Goal: Task Accomplishment & Management: Manage account settings

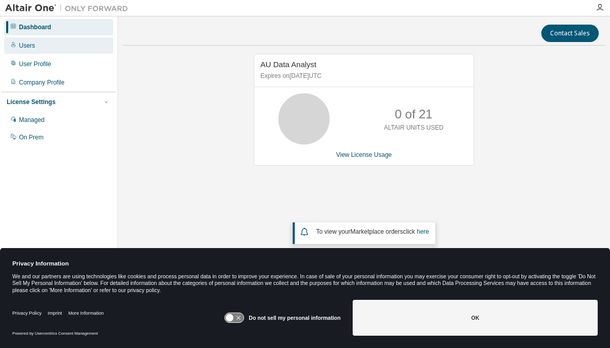
click at [27, 43] on div "Users" at bounding box center [27, 46] width 16 height 8
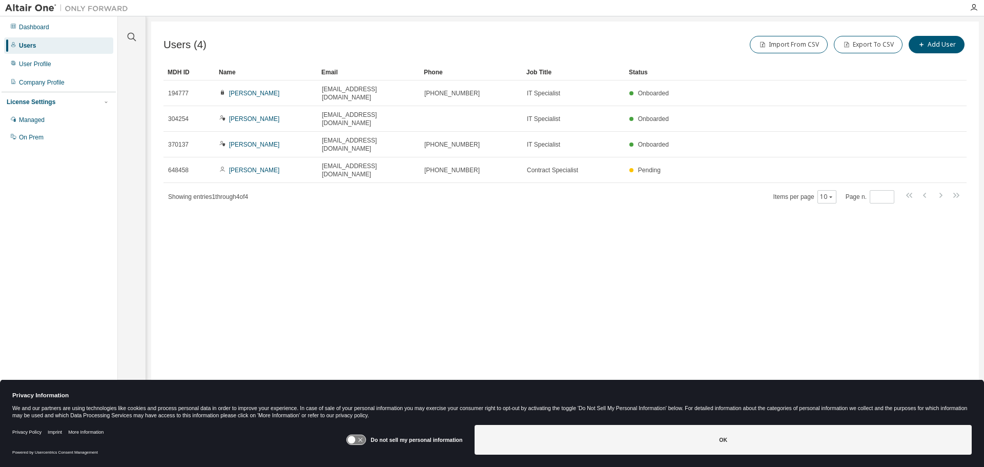
click at [609, 2] on div at bounding box center [973, 7] width 20 height 15
click at [609, 8] on icon "button" at bounding box center [973, 8] width 8 height 8
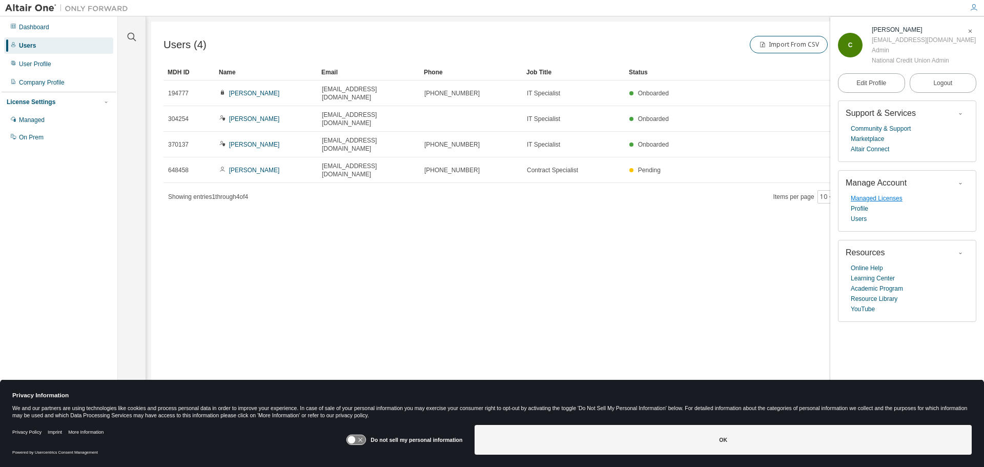
click at [609, 197] on link "Managed Licenses" at bounding box center [876, 198] width 52 height 10
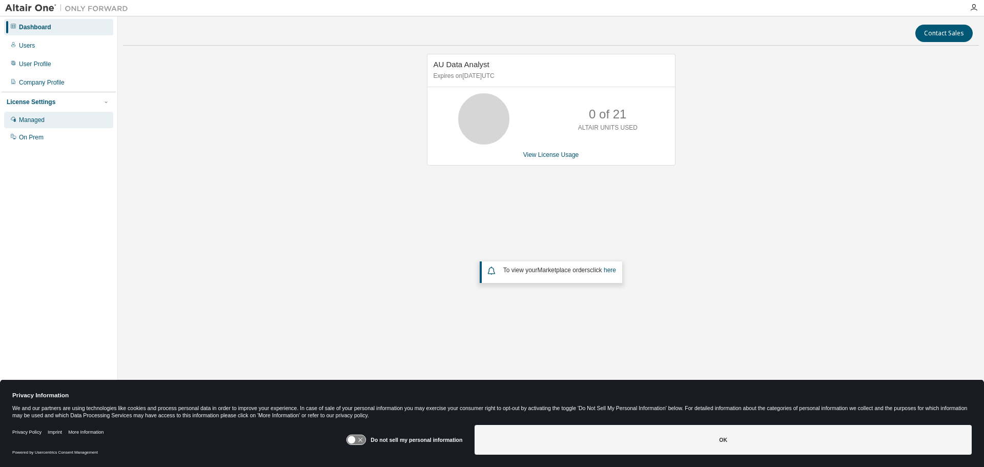
click at [27, 116] on div "Managed" at bounding box center [32, 120] width 26 height 8
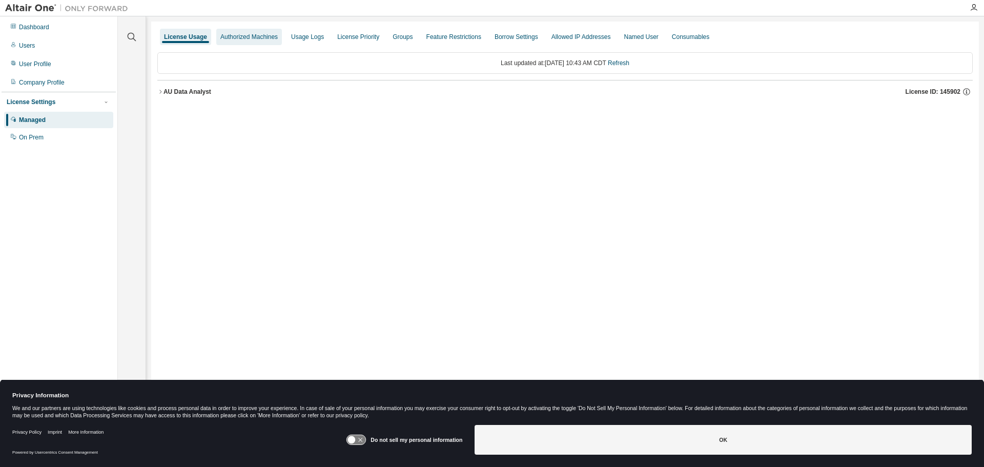
click at [255, 33] on div "Authorized Machines" at bounding box center [248, 37] width 57 height 8
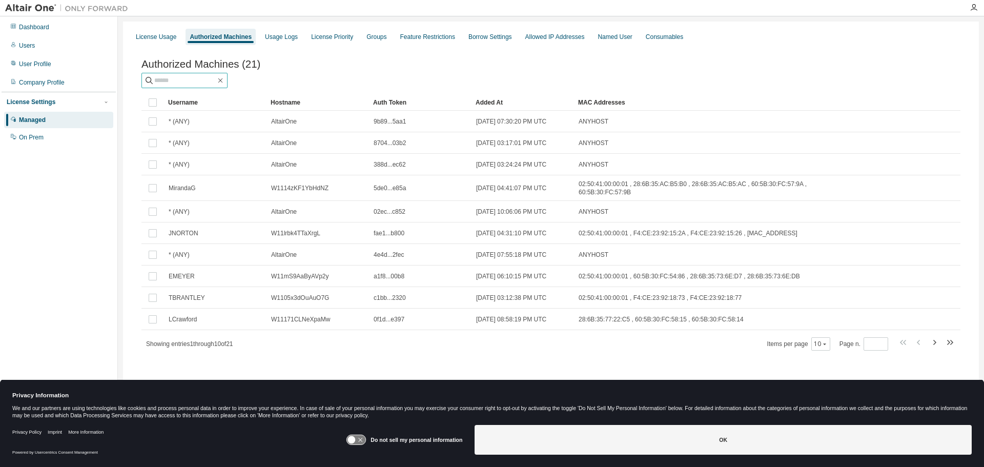
click at [209, 82] on input "text" at bounding box center [184, 80] width 61 height 10
click at [826, 345] on icon "button" at bounding box center [824, 344] width 6 height 6
click at [824, 369] on div "20" at bounding box center [852, 372] width 82 height 12
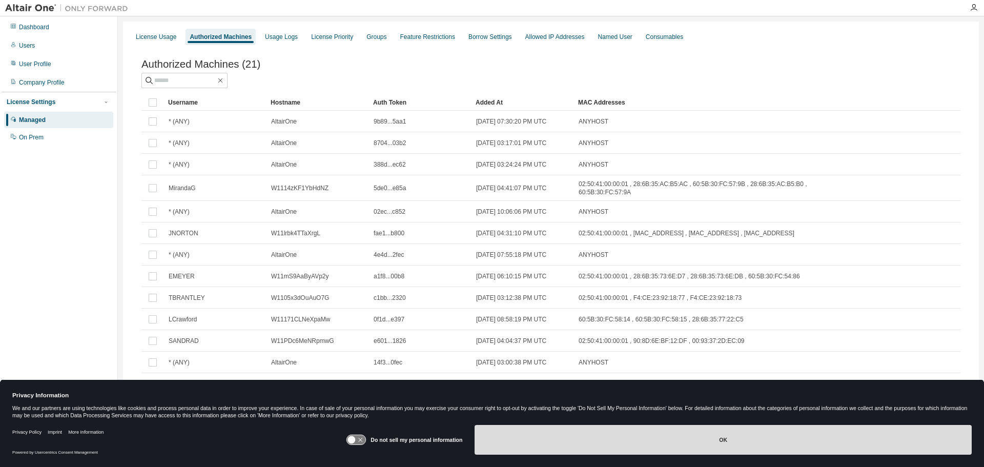
click at [676, 433] on button "OK" at bounding box center [722, 440] width 497 height 30
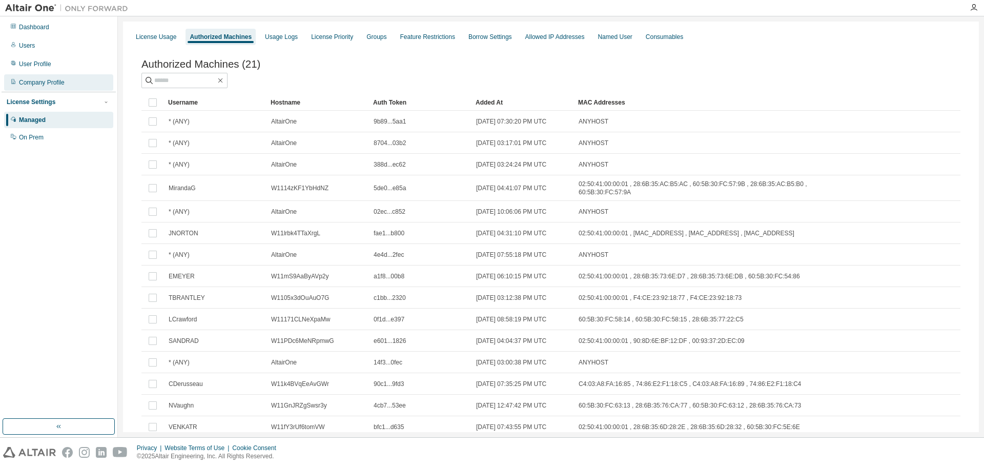
click at [69, 82] on div "Company Profile" at bounding box center [58, 82] width 109 height 16
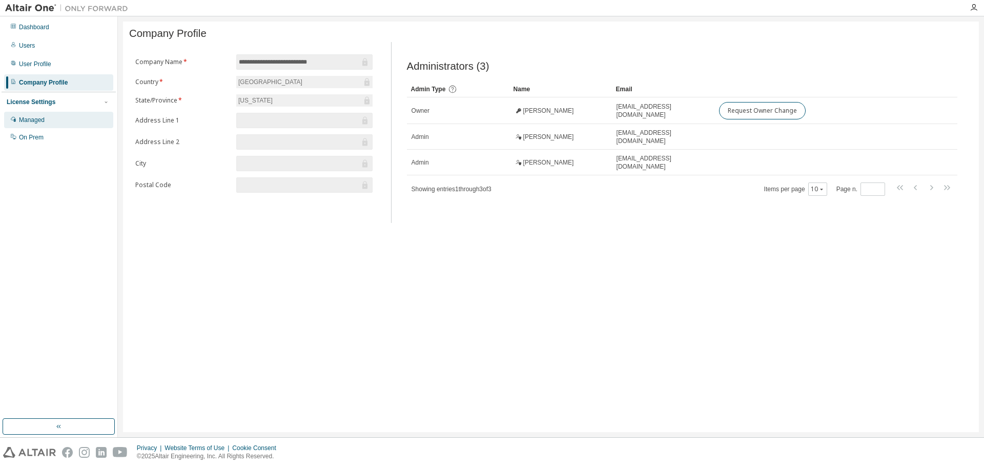
click at [33, 120] on div "Managed" at bounding box center [32, 120] width 26 height 8
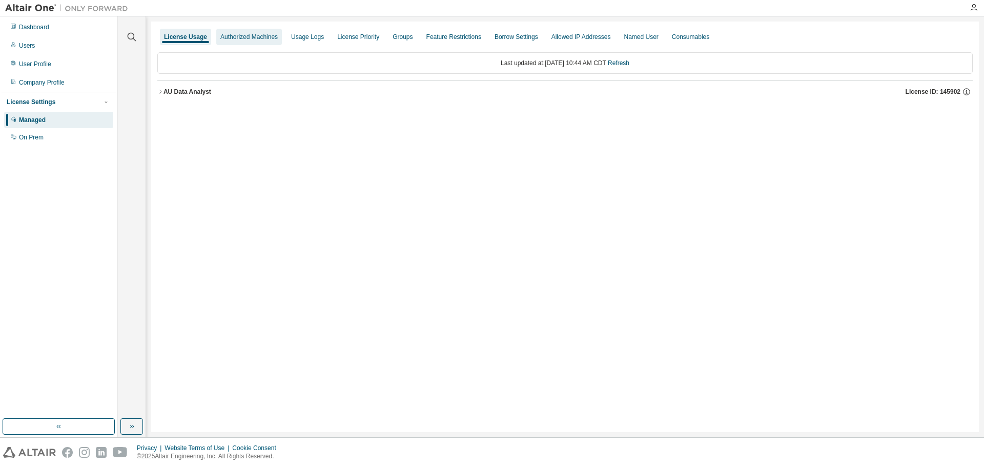
click at [232, 39] on div "Authorized Machines" at bounding box center [248, 37] width 57 height 8
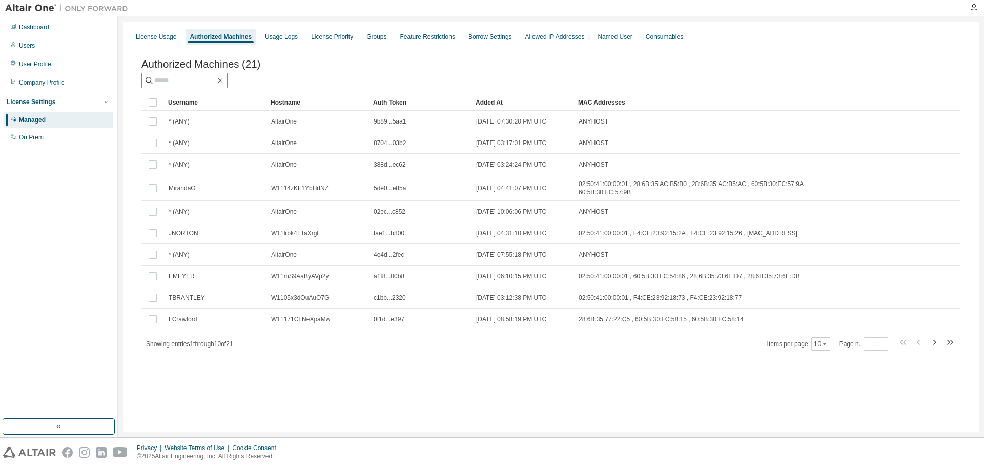
click at [181, 80] on input "text" at bounding box center [184, 80] width 61 height 10
click at [40, 135] on div "On Prem" at bounding box center [31, 137] width 25 height 8
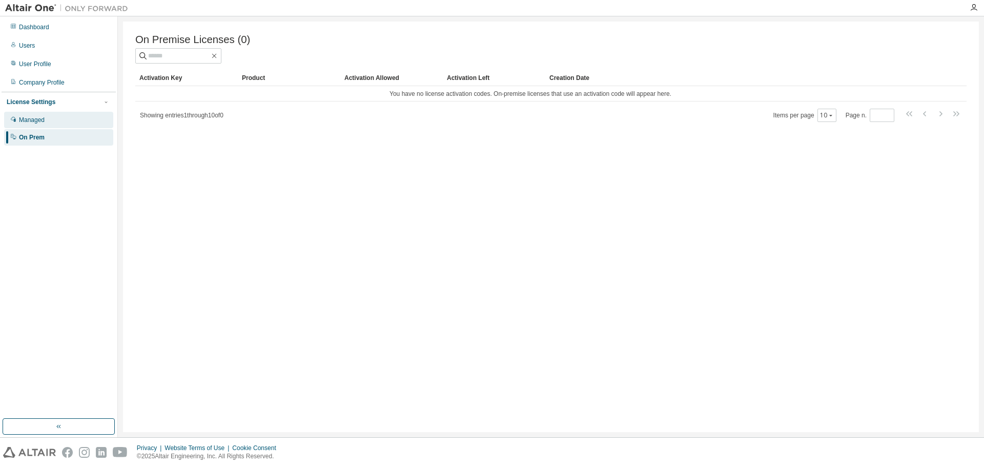
click at [38, 119] on div "Managed" at bounding box center [32, 120] width 26 height 8
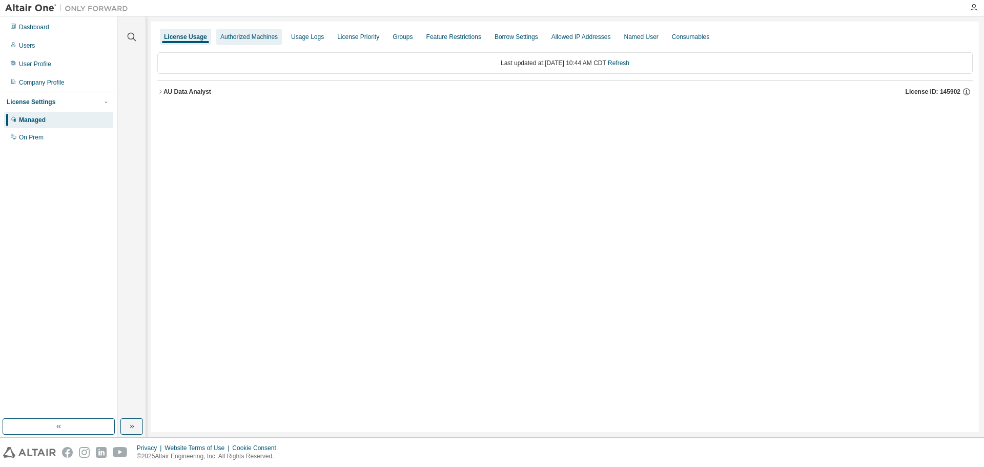
click at [261, 37] on div "Authorized Machines" at bounding box center [248, 37] width 57 height 8
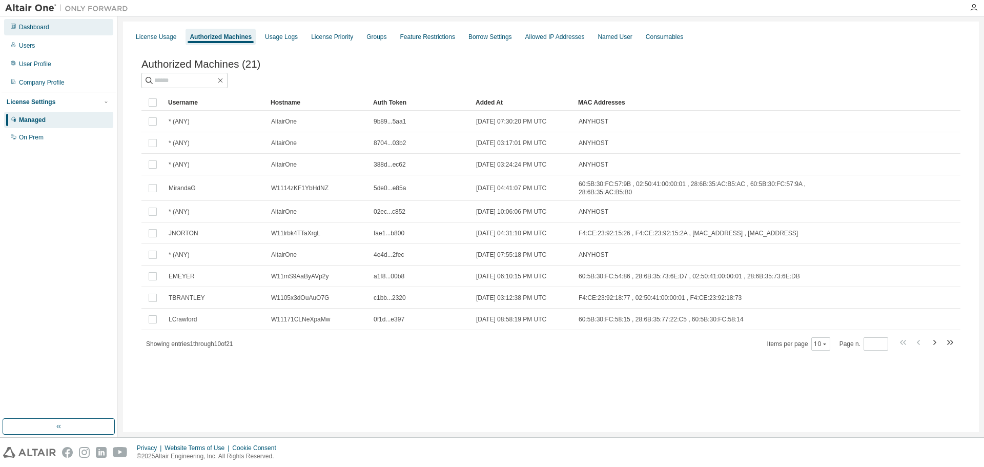
click at [33, 31] on div "Dashboard" at bounding box center [58, 27] width 109 height 16
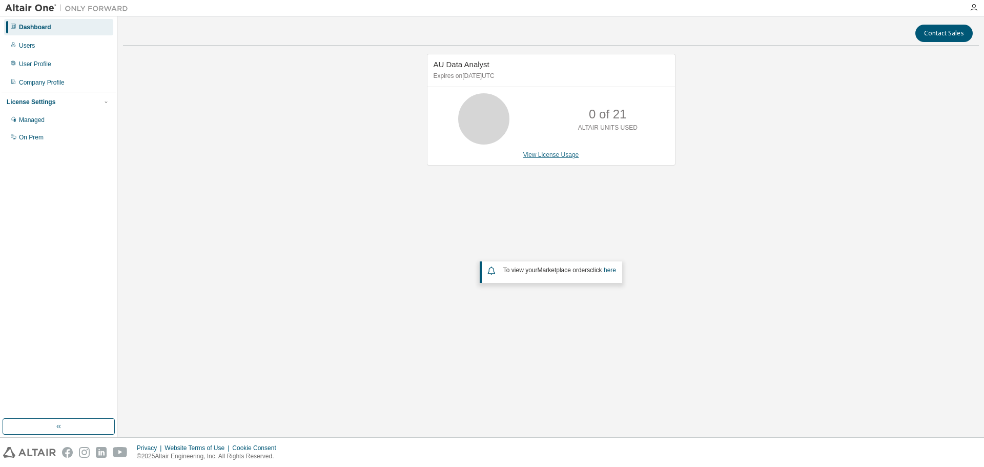
click at [551, 155] on link "View License Usage" at bounding box center [551, 154] width 56 height 7
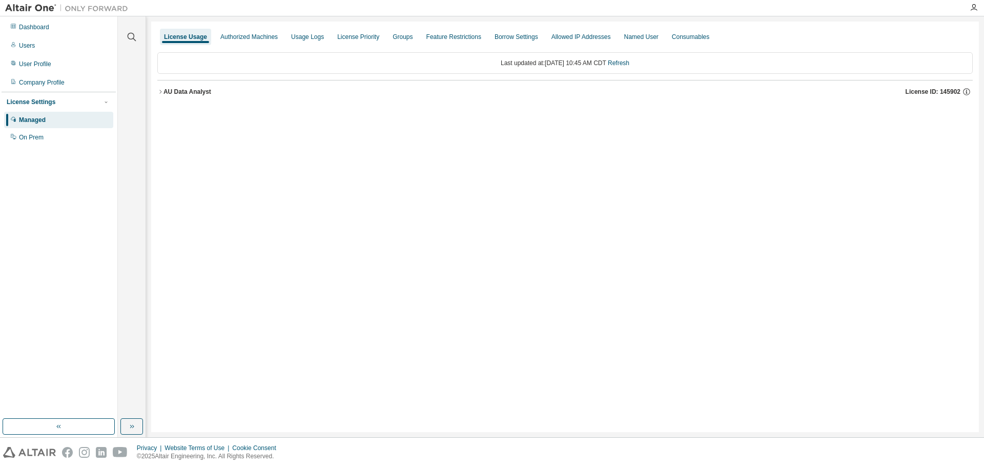
click at [160, 90] on icon "button" at bounding box center [160, 92] width 6 height 6
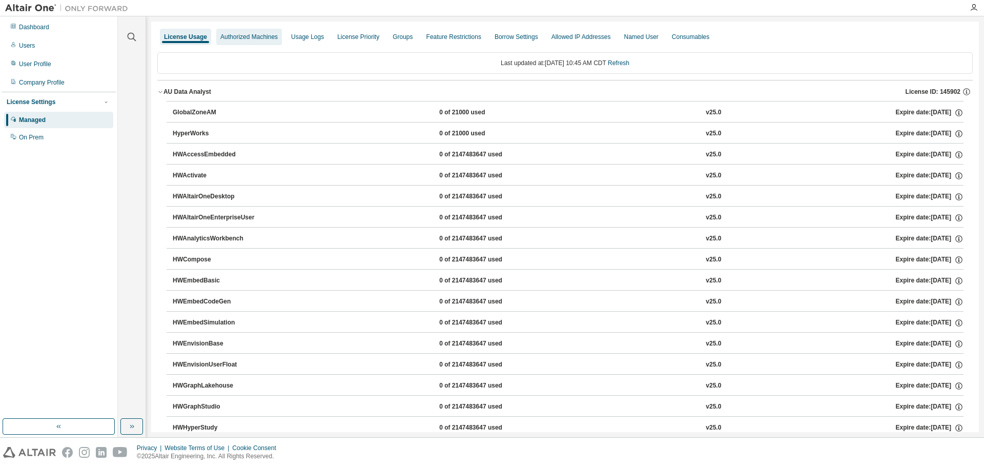
click at [244, 36] on div "Authorized Machines" at bounding box center [248, 37] width 57 height 8
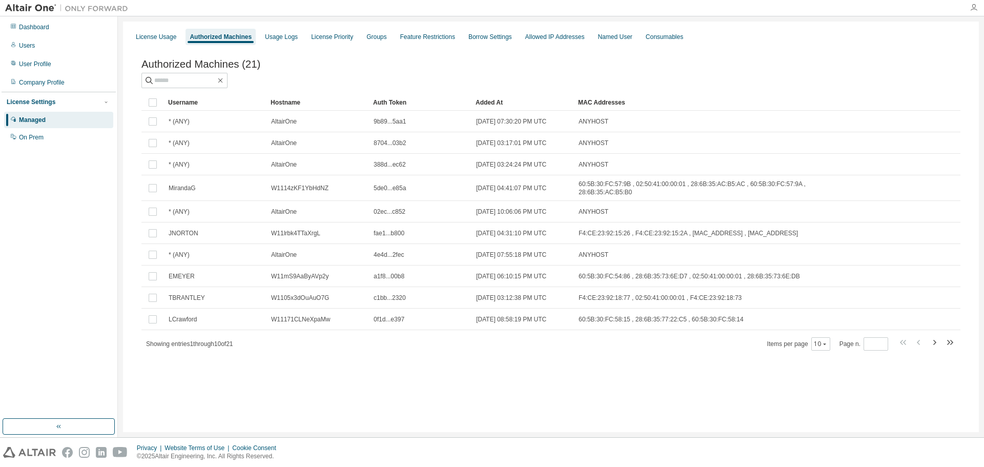
click at [972, 9] on icon "button" at bounding box center [973, 8] width 8 height 8
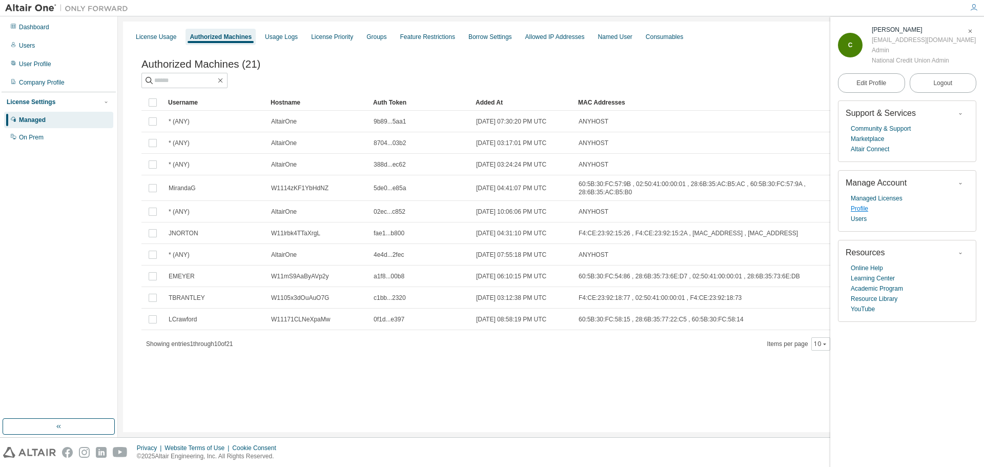
click at [862, 209] on link "Profile" at bounding box center [858, 208] width 17 height 10
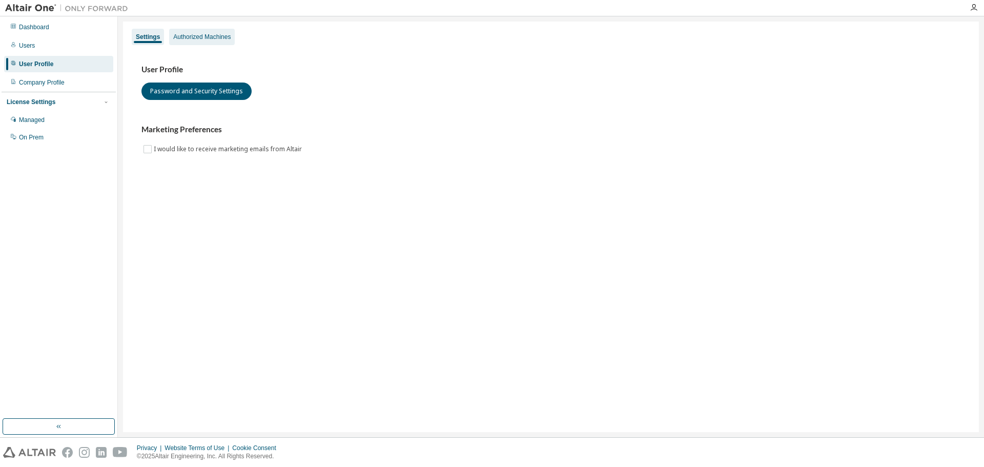
click at [204, 39] on div "Authorized Machines" at bounding box center [201, 37] width 57 height 8
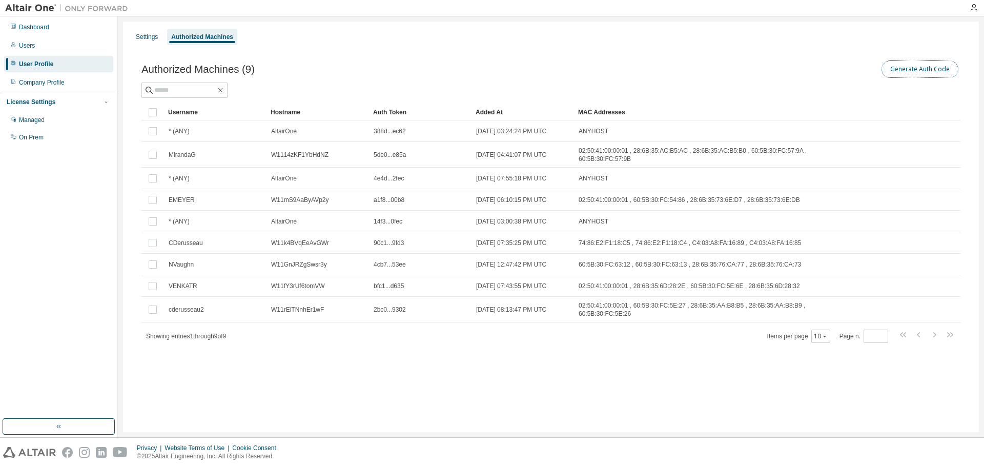
click at [922, 71] on button "Generate Auth Code" at bounding box center [919, 68] width 77 height 17
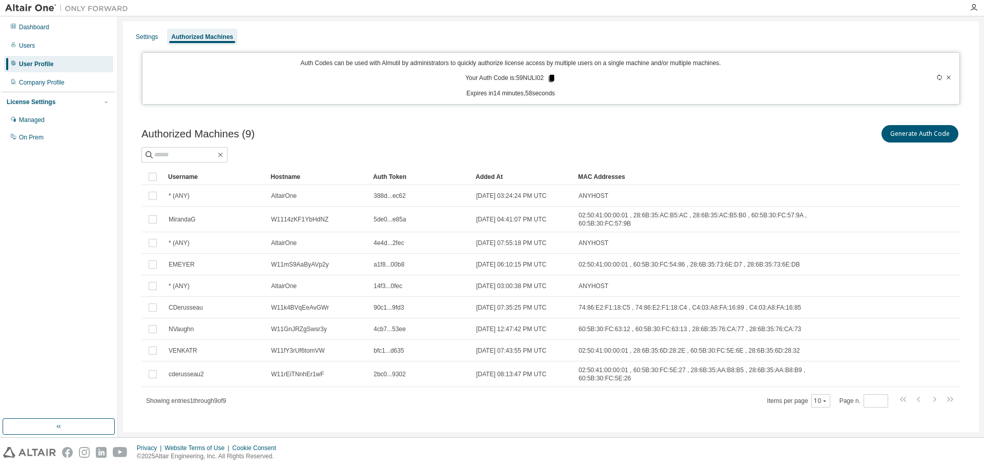
click at [551, 79] on icon at bounding box center [552, 78] width 6 height 7
